Goal: Navigation & Orientation: Find specific page/section

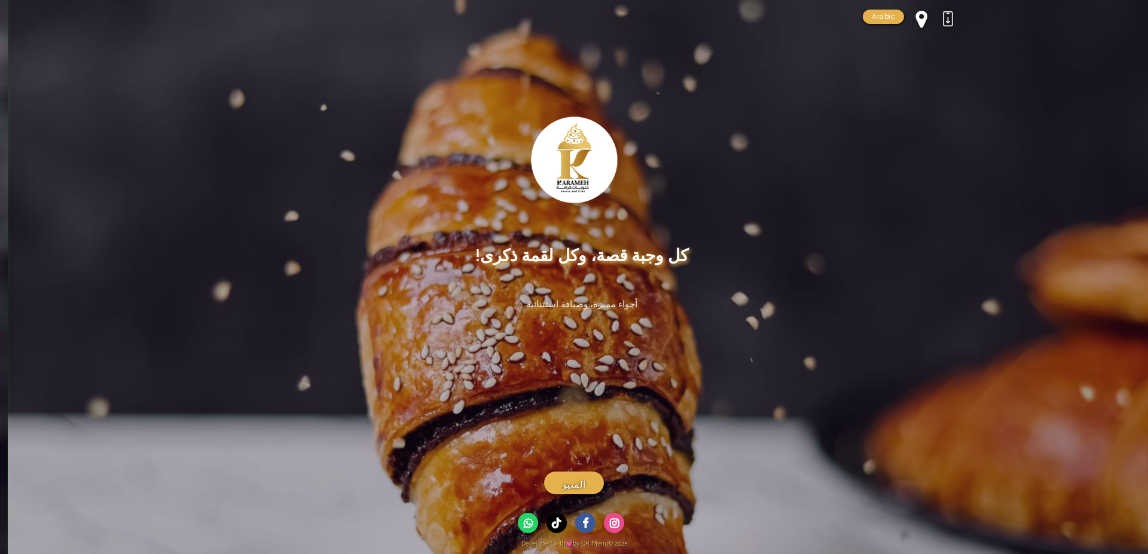
click at [946, 23] on div at bounding box center [947, 18] width 19 height 19
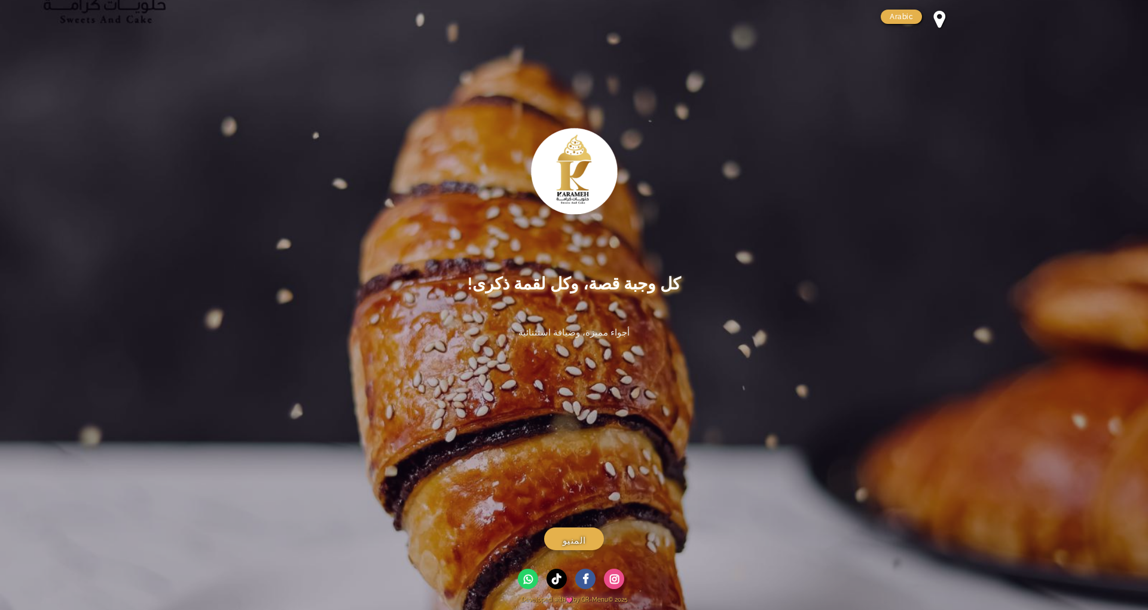
drag, startPoint x: 708, startPoint y: 532, endPoint x: 0, endPoint y: 32, distance: 867.4
click at [596, 466] on div "كيفية التحميل Arabic Arabic English أهلاً بكم في مطعمنا السعادة بمكان واحد كل و…" at bounding box center [574, 305] width 1148 height 610
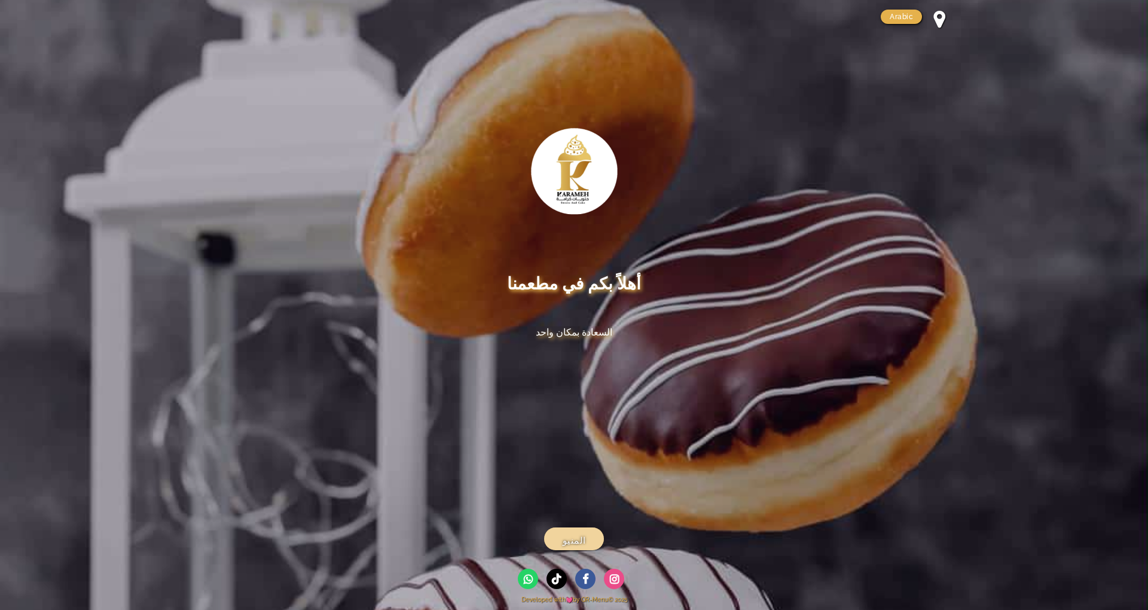
click at [595, 528] on link "المنيو" at bounding box center [574, 538] width 60 height 23
